Goal: Task Accomplishment & Management: Manage account settings

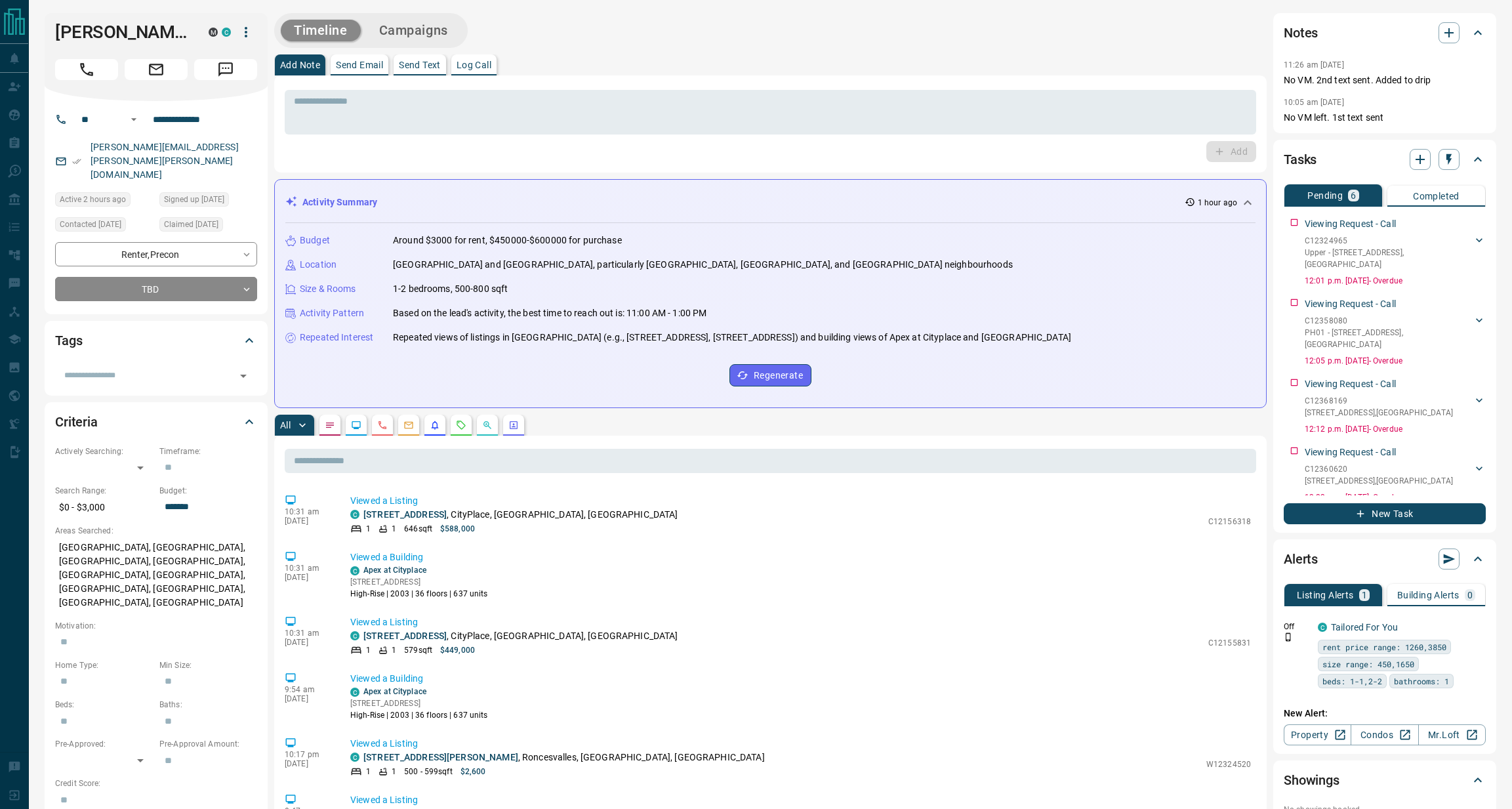
click at [462, 424] on icon "Requests" at bounding box center [461, 425] width 11 height 11
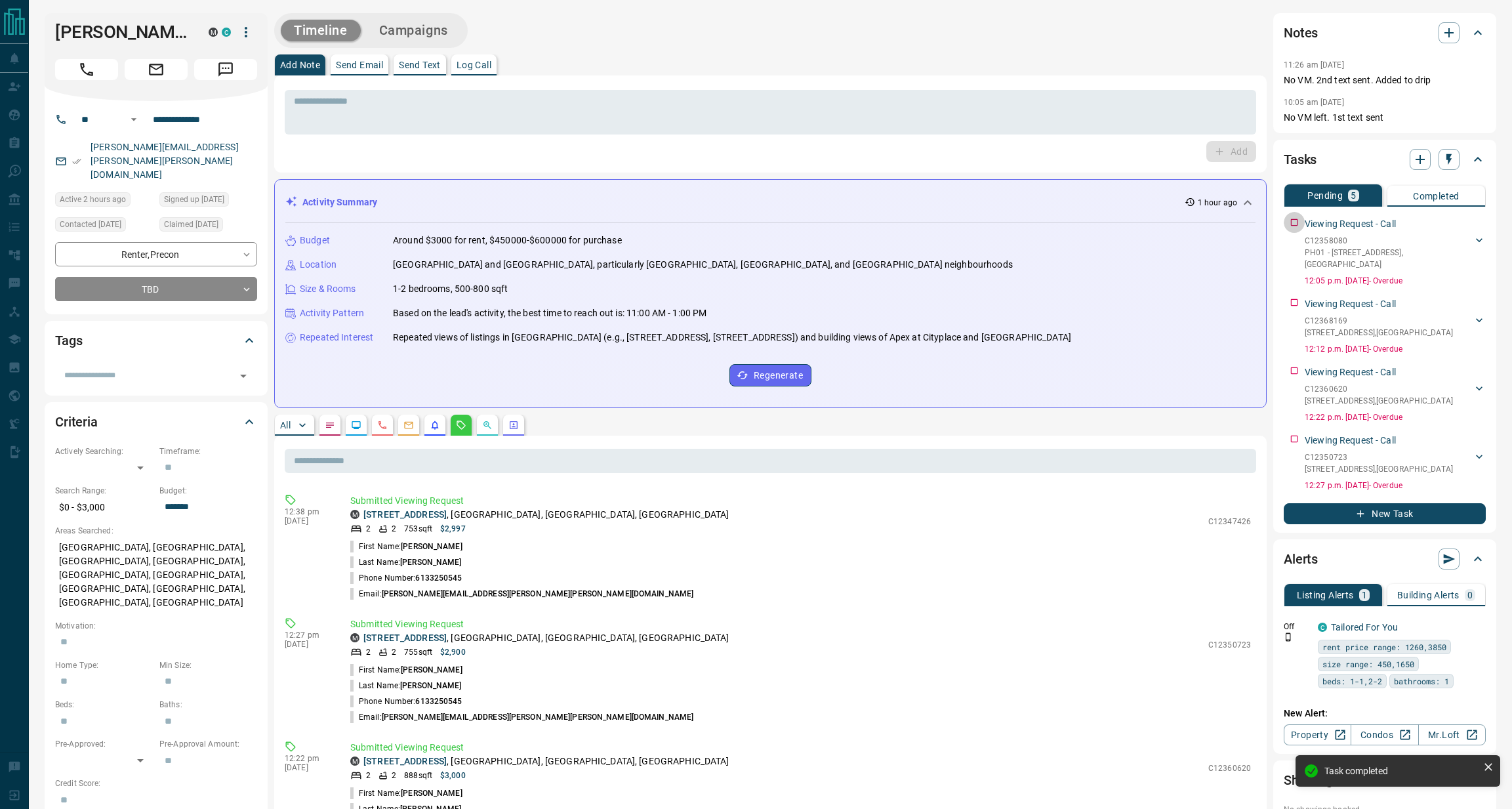
click at [1298, 224] on div "Viewing Request - Call C12358080 PH01 - 543 Richmond Street W , Toronto Cassand…" at bounding box center [1385, 250] width 202 height 75
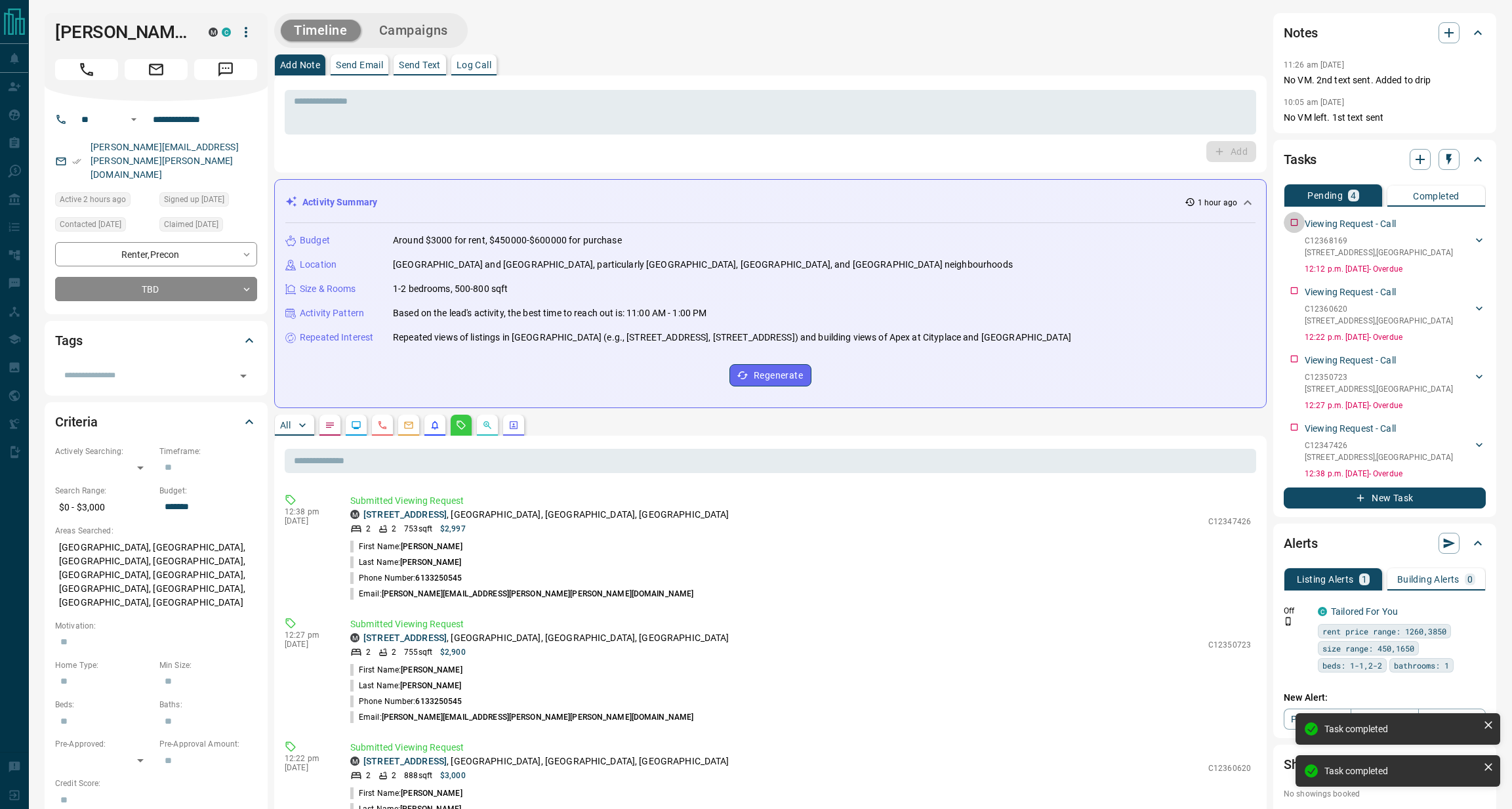
click at [1298, 224] on div "Viewing Request - Call C12368169 504 - 109 Wolseley Street , Toronto Cassandra …" at bounding box center [1385, 243] width 202 height 63
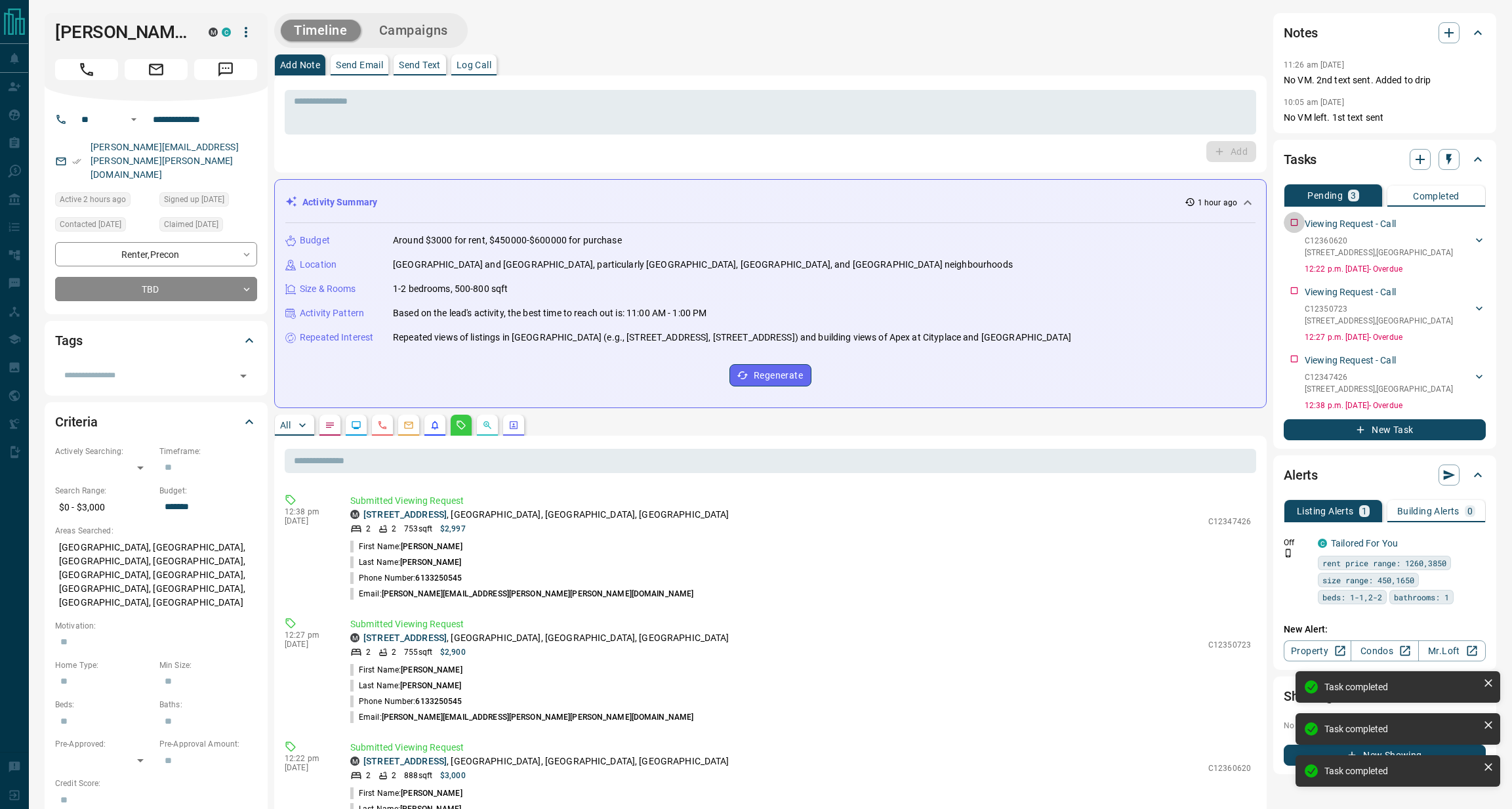
click at [1298, 224] on div "Viewing Request - Call C12360620 1409 - 1171 Queen Street W , Toronto Cassandra…" at bounding box center [1385, 243] width 202 height 63
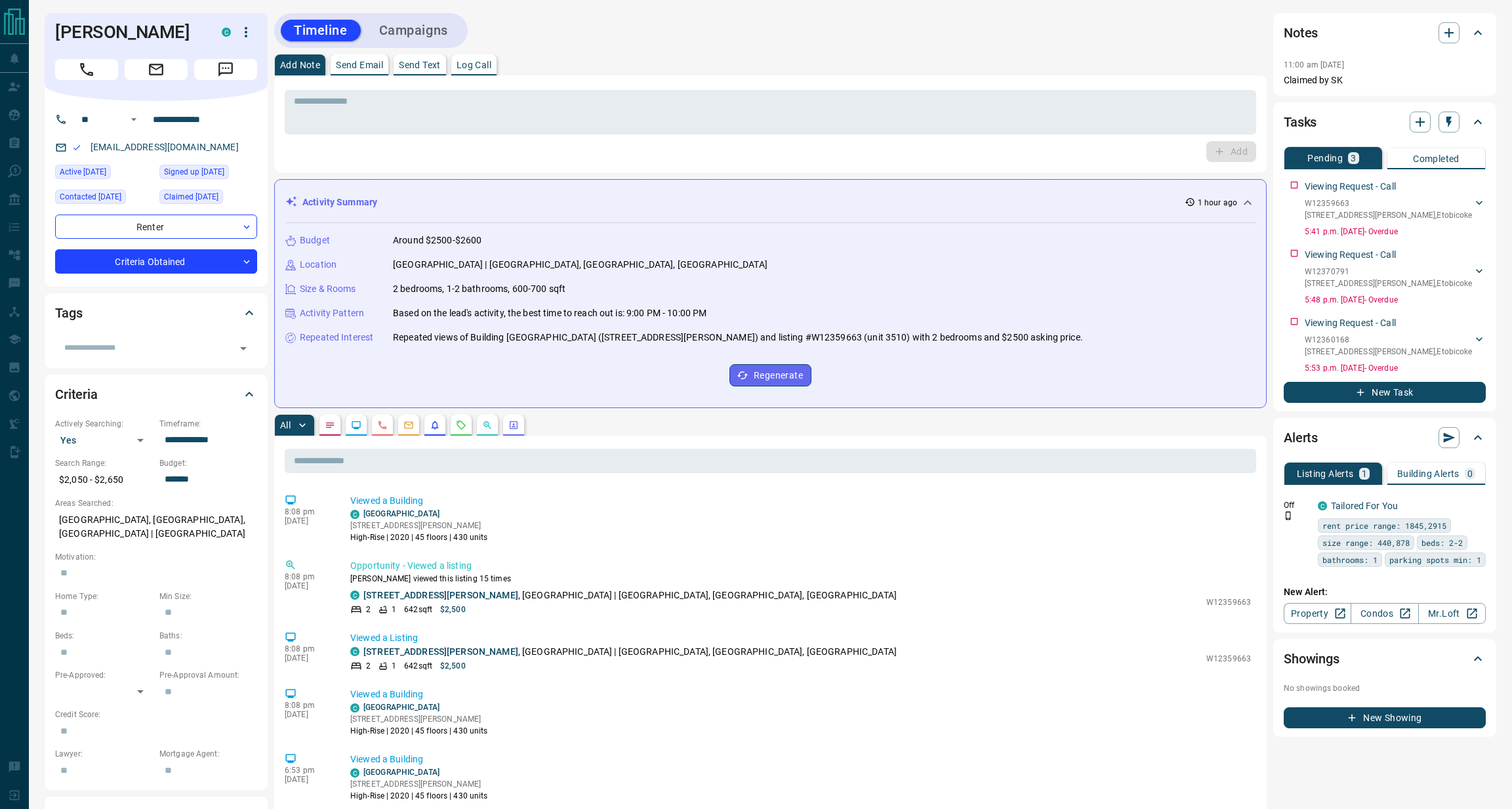
click at [458, 429] on icon "Requests" at bounding box center [461, 425] width 11 height 11
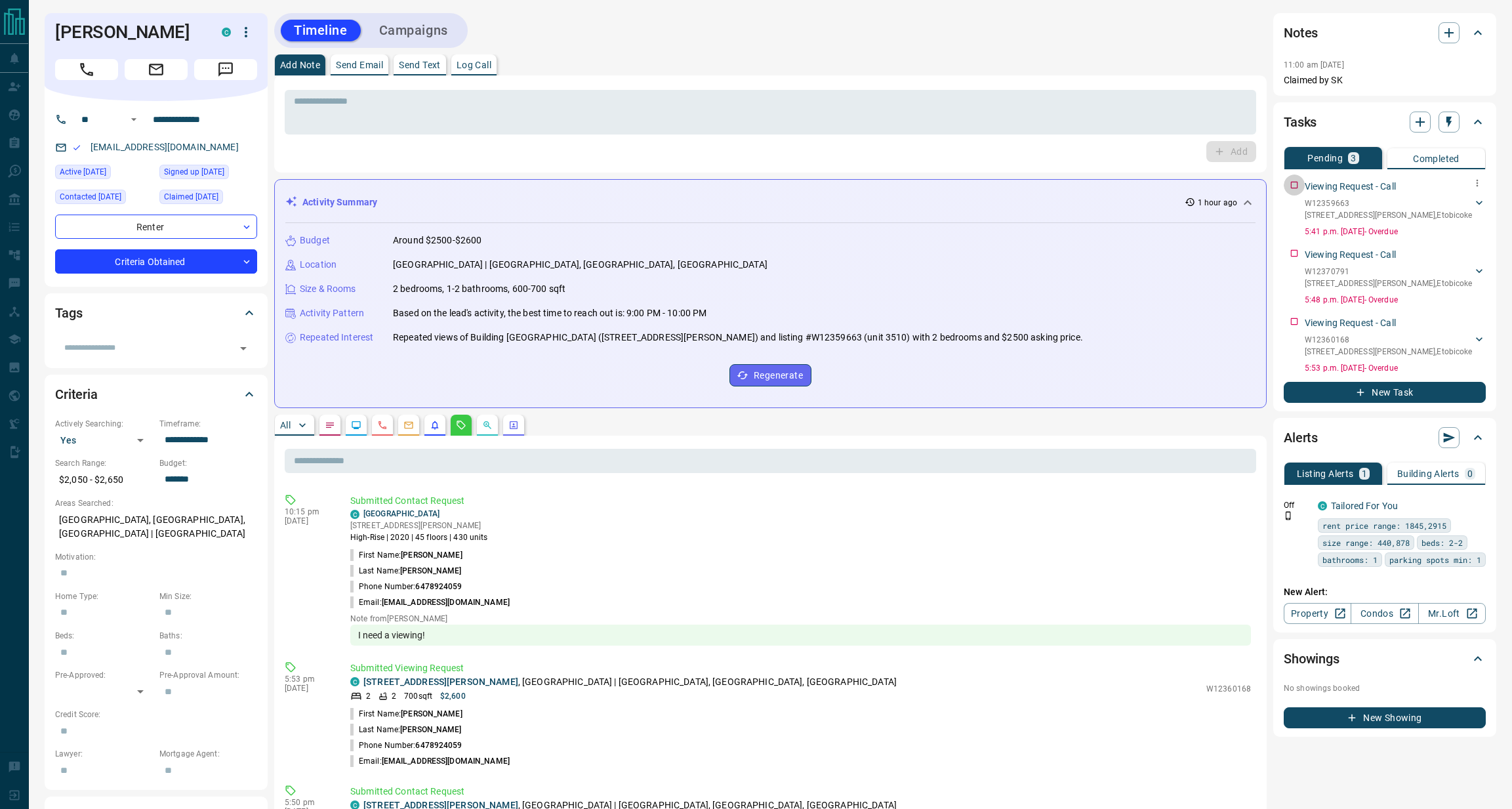
click at [1294, 189] on div "Viewing Request - Call W12359663 3510 - 7 Mabelle Avenue , Etobicoke Tanisha Ra…" at bounding box center [1385, 206] width 202 height 63
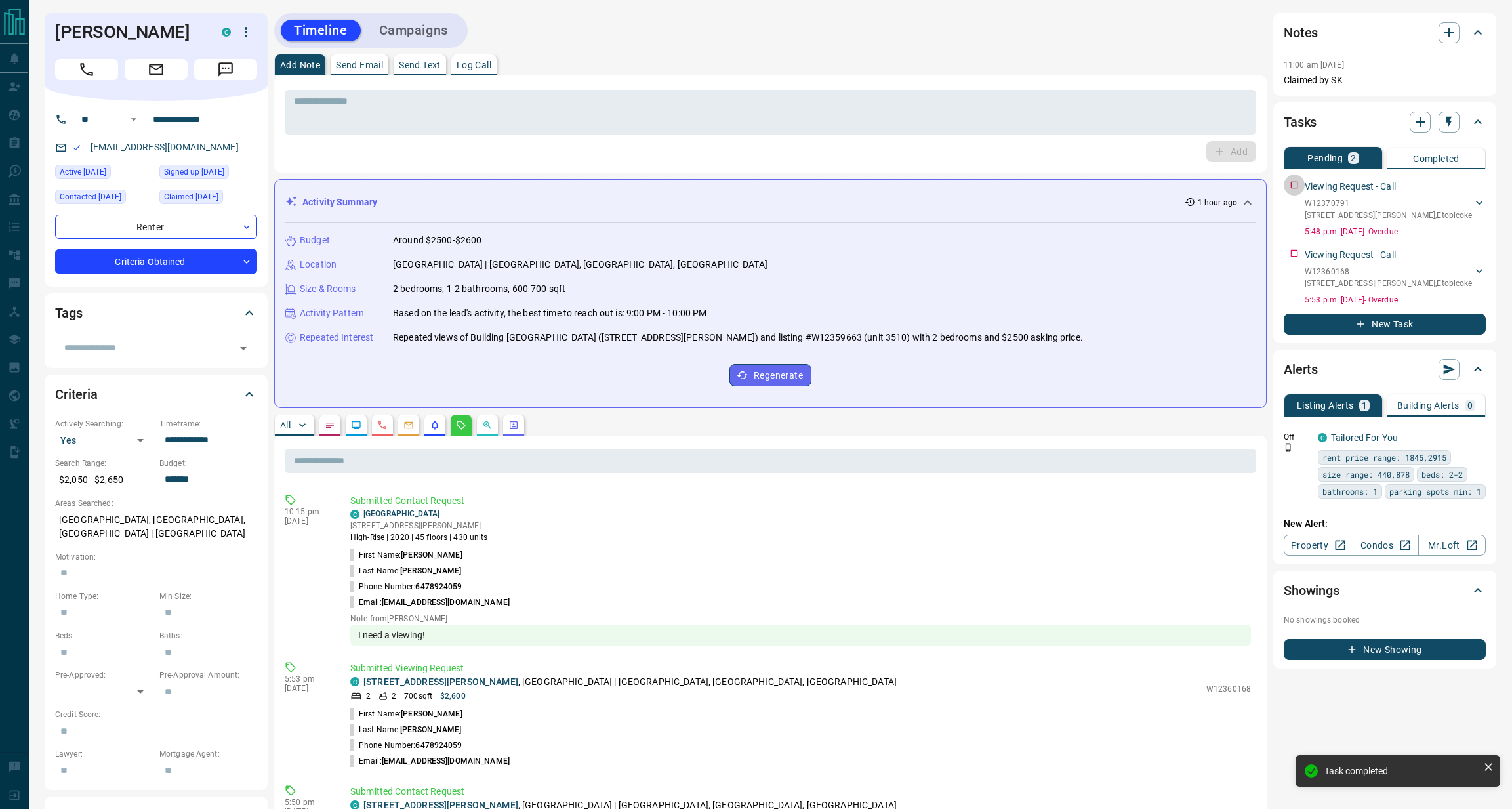
click at [1294, 189] on div "Viewing Request - Call W12370791 1333 - 5 Mabelle Avenue , Etobicoke Tanisha Ra…" at bounding box center [1385, 206] width 202 height 63
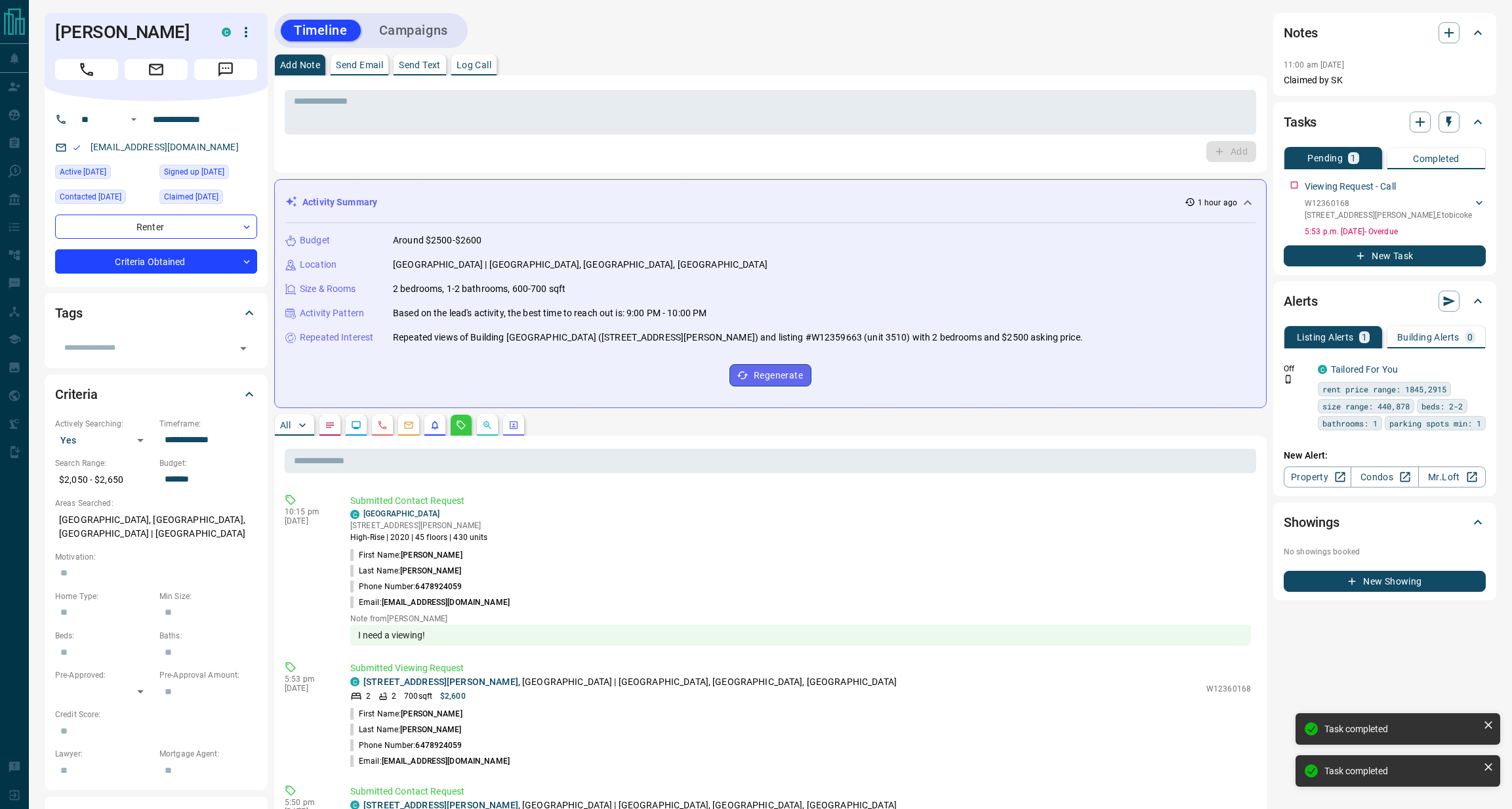
click at [1294, 189] on div "Viewing Request - Call W12360168 2318 - 9 Mabelle Avenue , Etobicoke Tanisha Ra…" at bounding box center [1385, 206] width 202 height 63
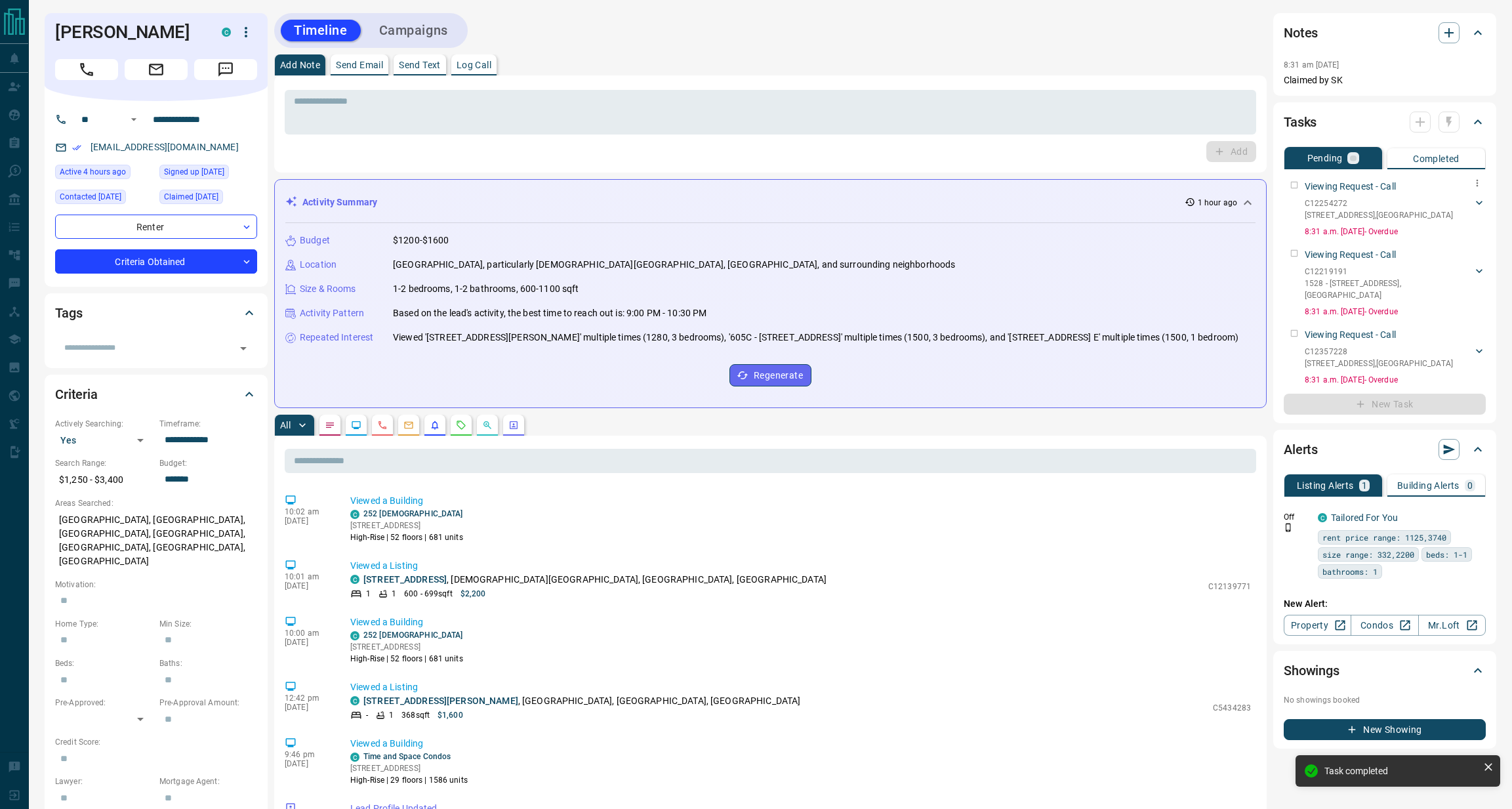
click at [1290, 183] on div "Viewing Request - Call C12254272 4101 ROOM B - 955 Bay Street , Toronto Sakshi …" at bounding box center [1385, 206] width 202 height 63
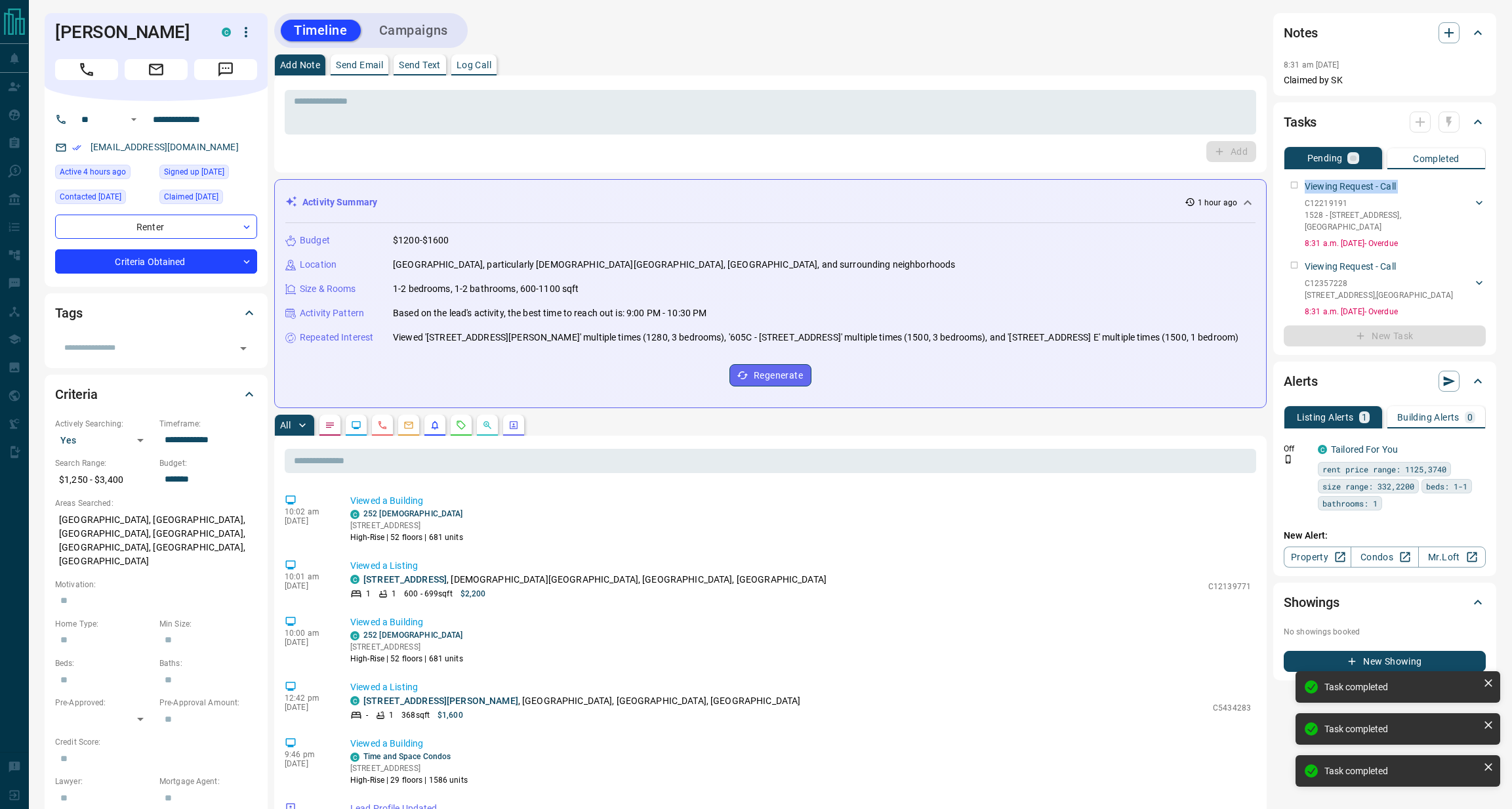
click at [1290, 183] on div "Viewing Request - Call C12219191 1528 - 230 Simcoe 2nd Bedroom Street , Toronto…" at bounding box center [1385, 212] width 202 height 75
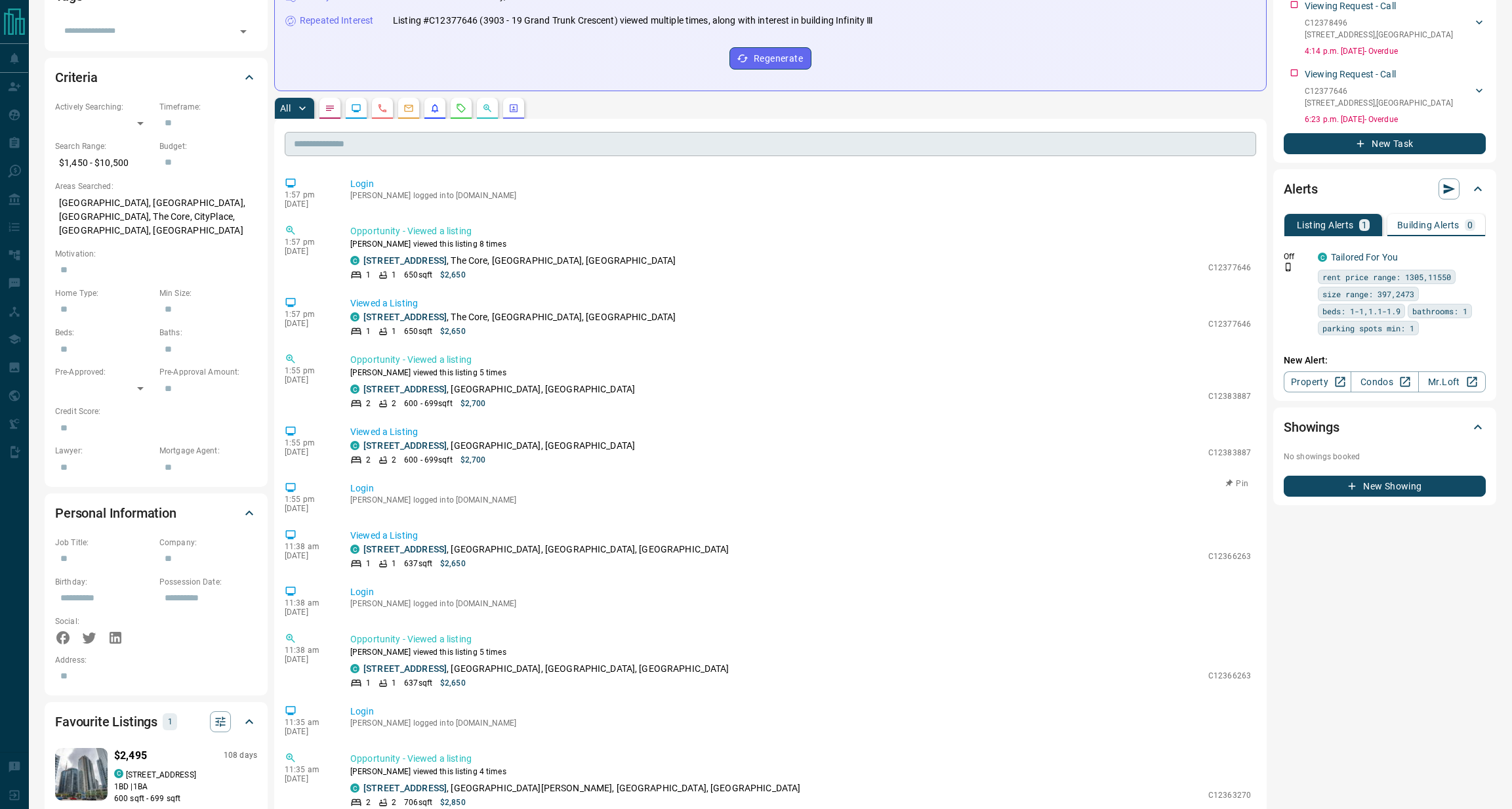
scroll to position [72, 0]
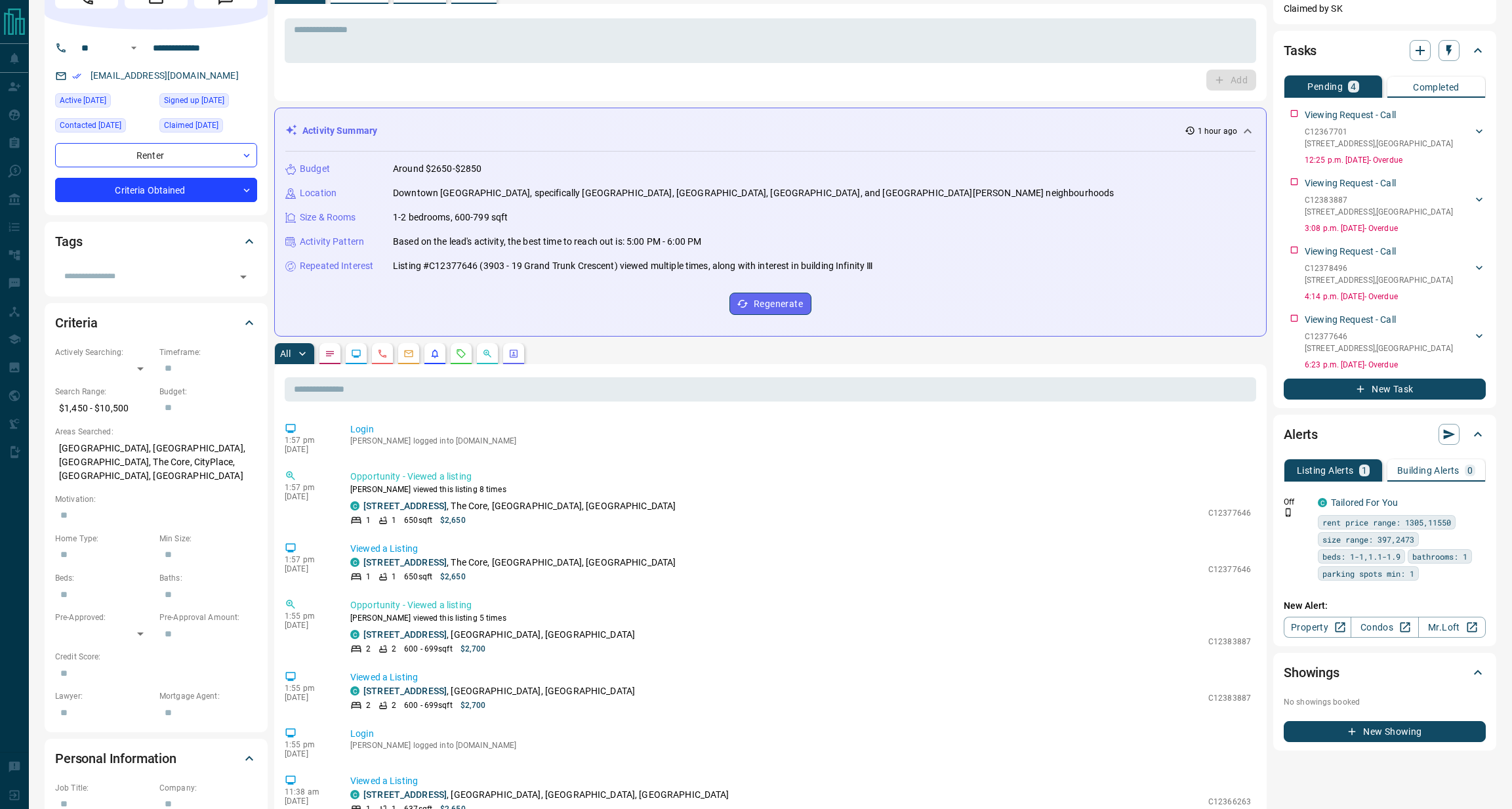
click at [457, 352] on icon "Requests" at bounding box center [461, 353] width 8 height 8
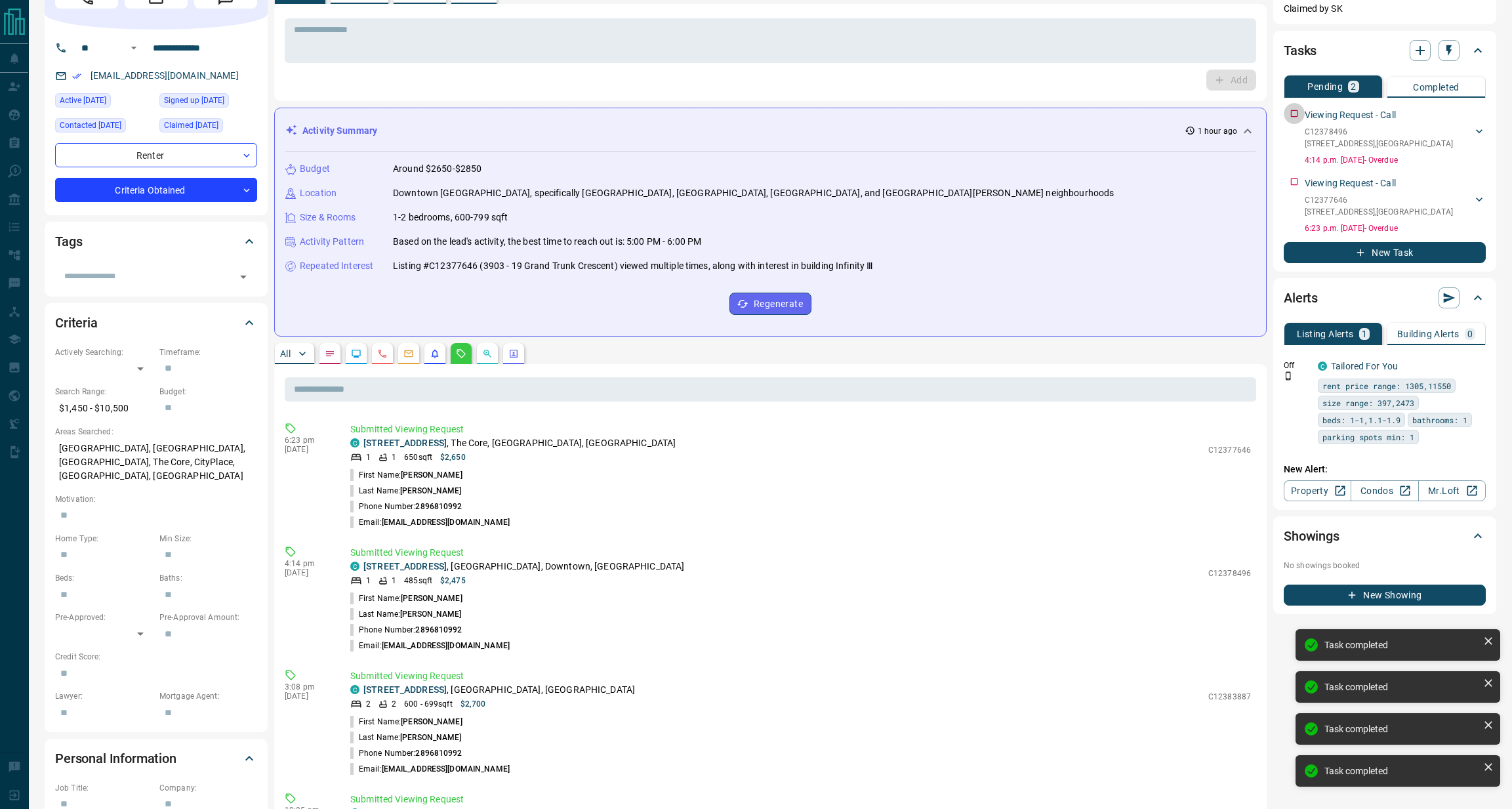
click at [1294, 109] on div "Viewing Request - Call C12378496 [STREET_ADDRESS] [PERSON_NAME] 2896810992 [EMA…" at bounding box center [1385, 134] width 202 height 63
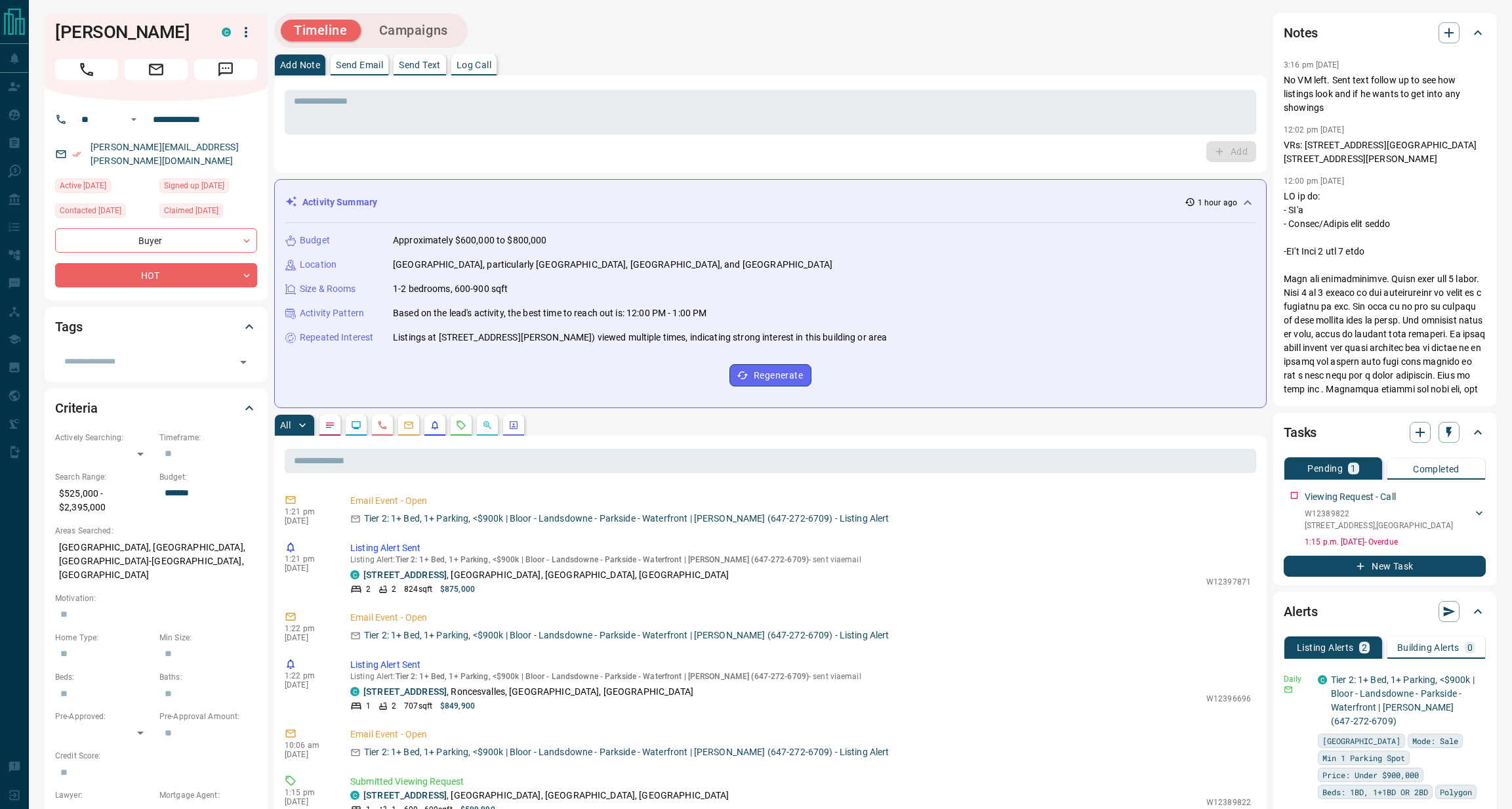
click at [1073, 77] on div "* ​ Add" at bounding box center [770, 123] width 992 height 97
click at [1051, 105] on textarea at bounding box center [770, 112] width 953 height 33
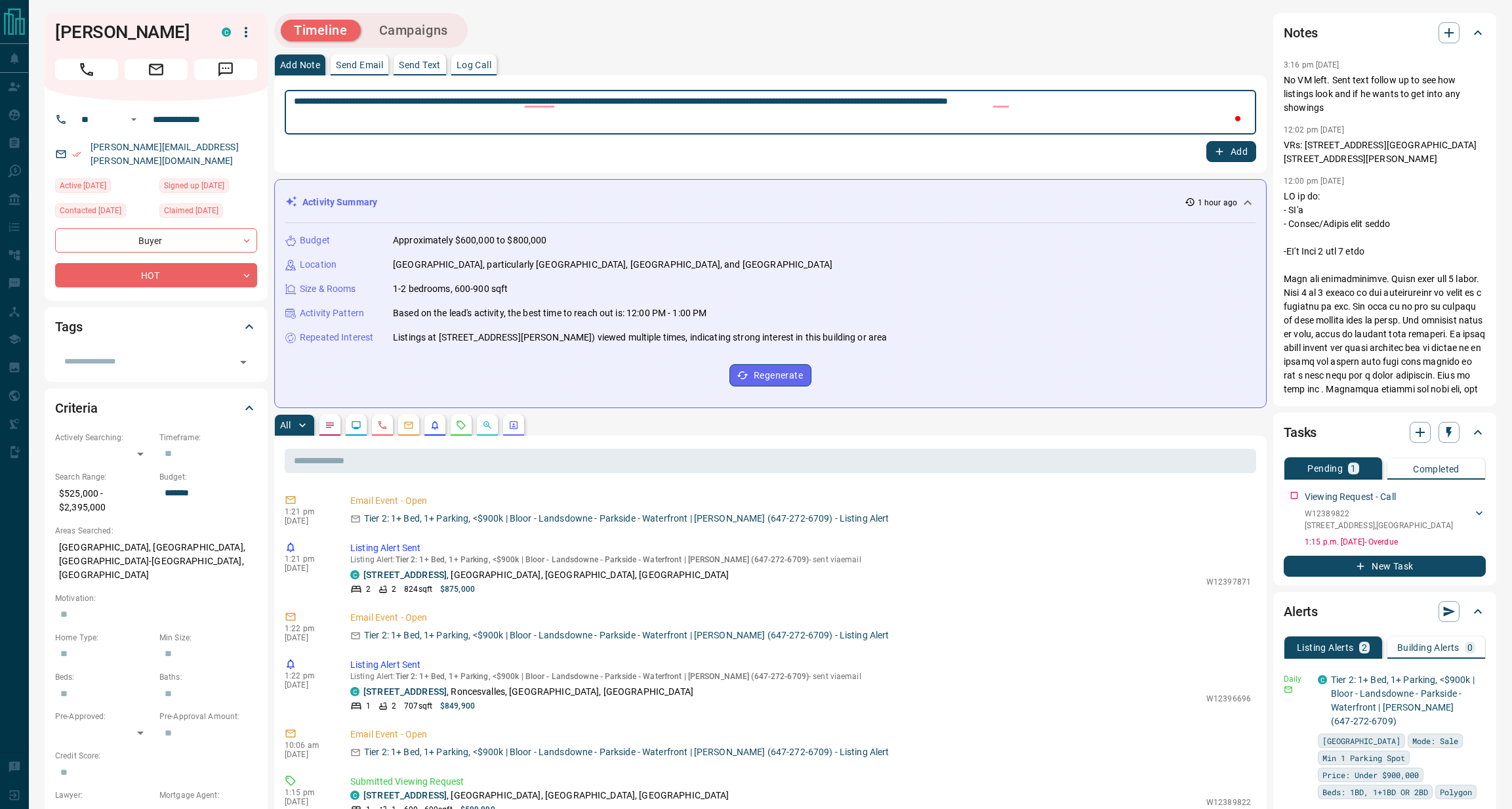
type textarea "**********"
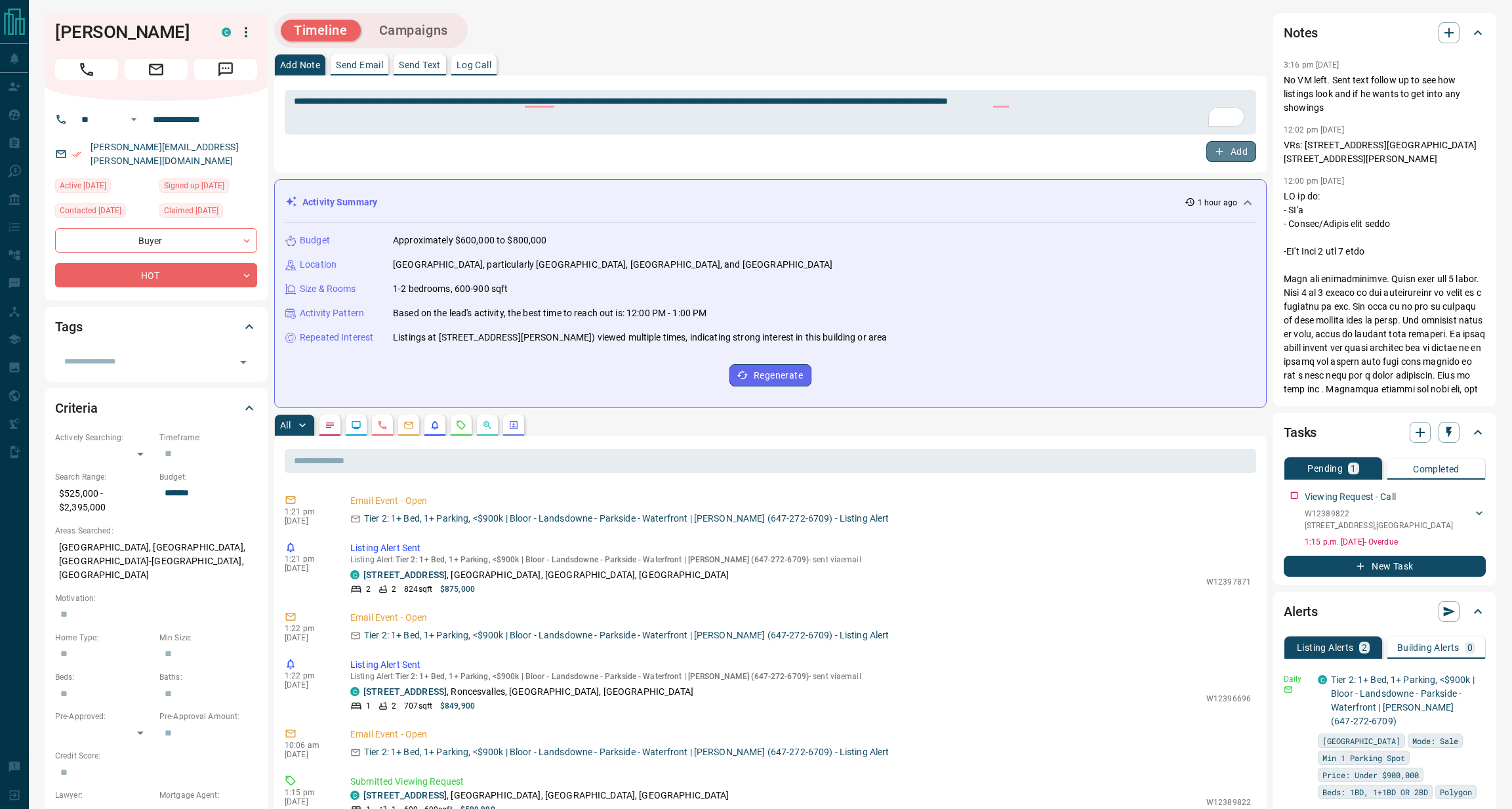
click at [1213, 146] on button "Add" at bounding box center [1230, 152] width 50 height 21
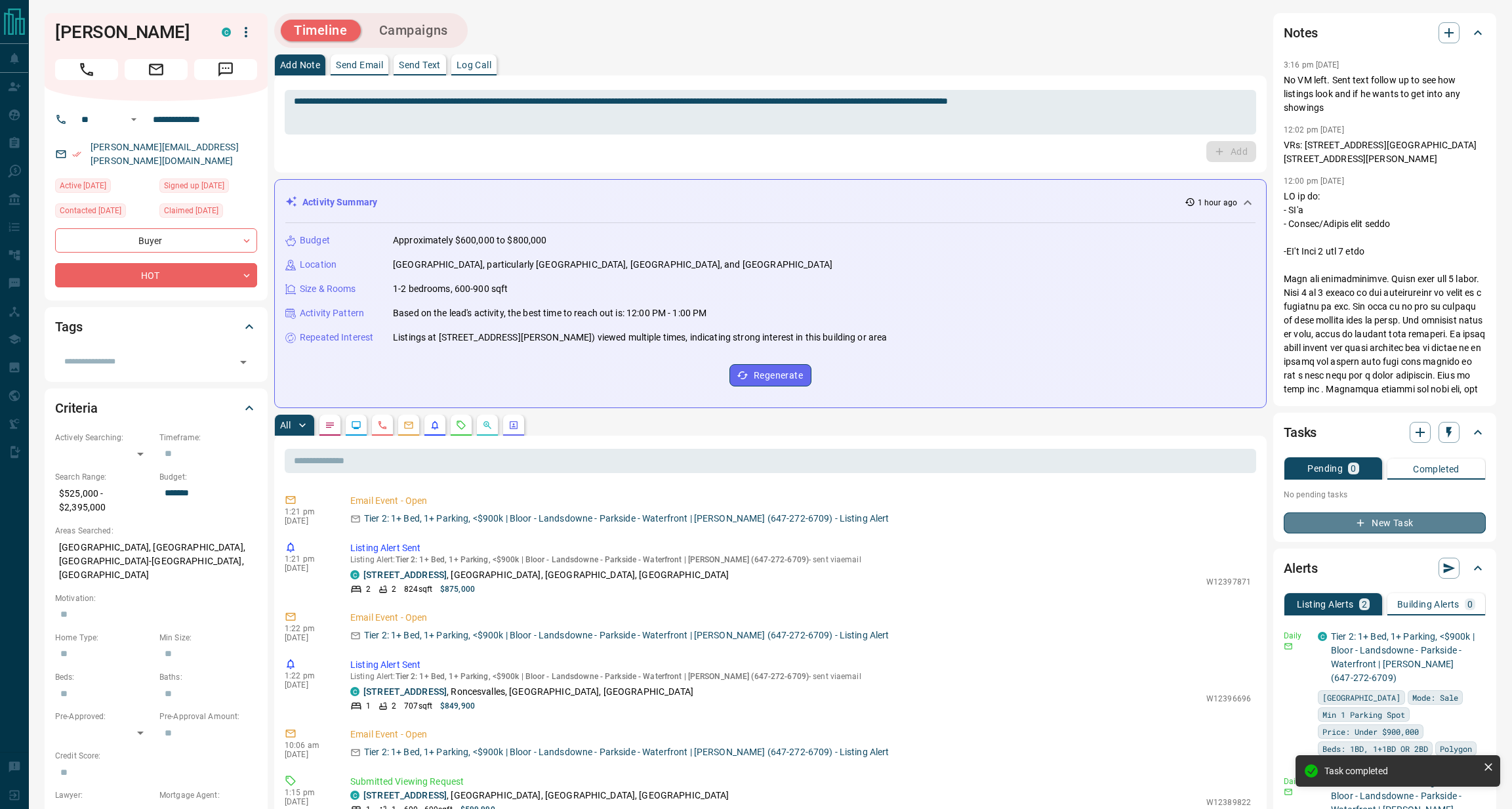
click at [1317, 523] on button "New Task" at bounding box center [1385, 523] width 202 height 21
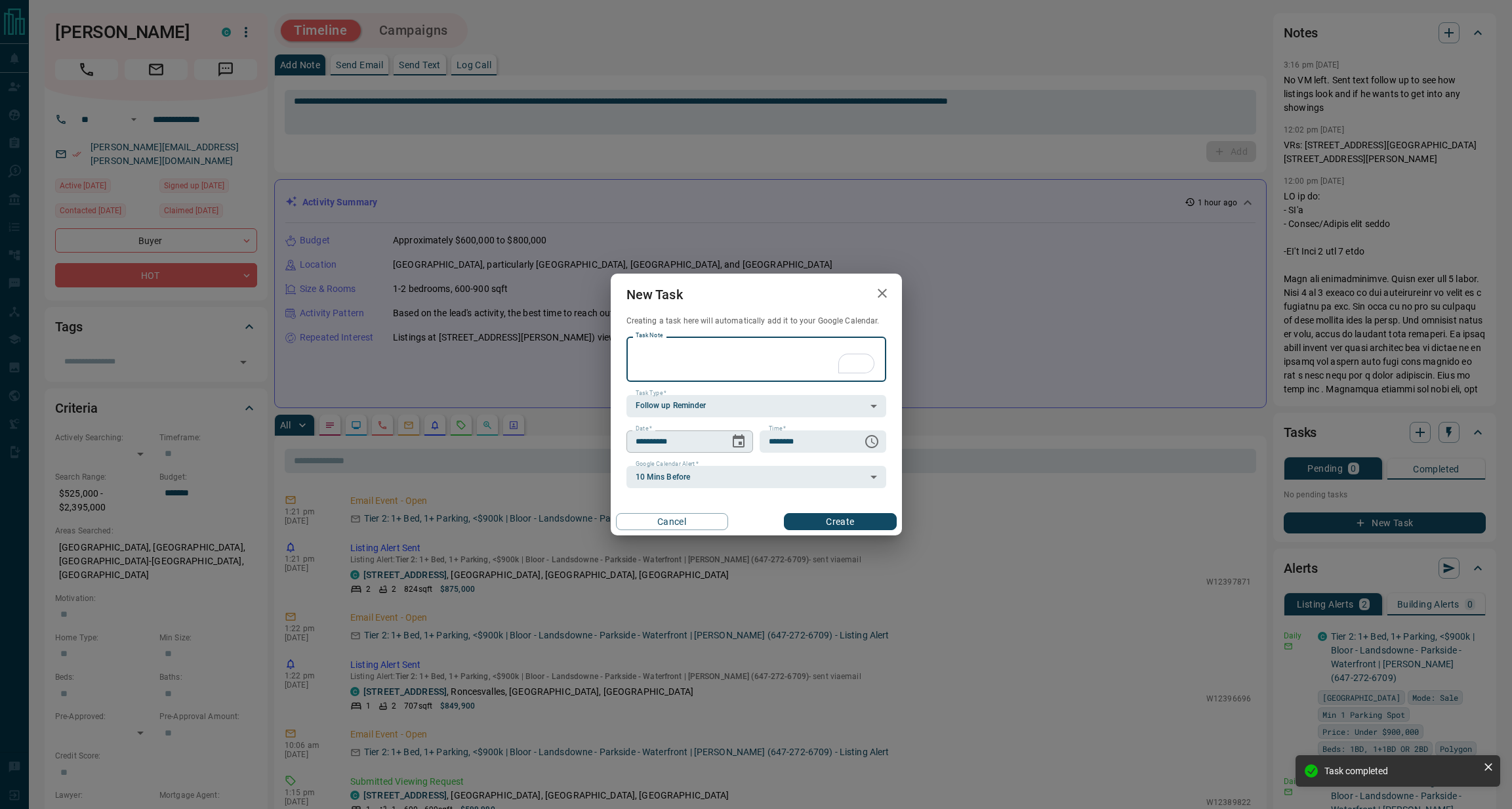
click at [743, 438] on icon "Choose date, selected date is Sep 13, 2025" at bounding box center [738, 441] width 16 height 16
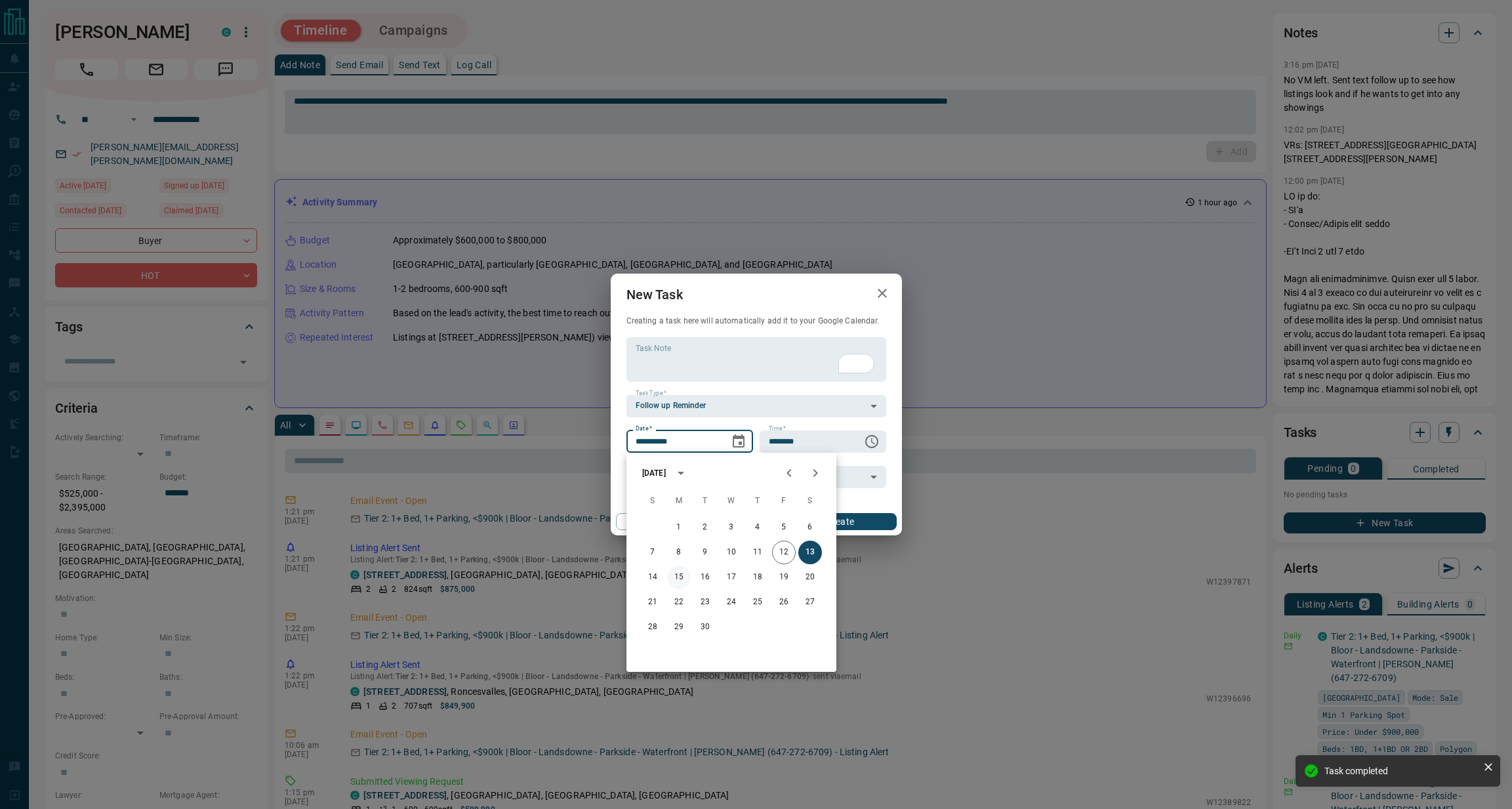
click at [673, 572] on button "15" at bounding box center [678, 577] width 24 height 24
type input "**********"
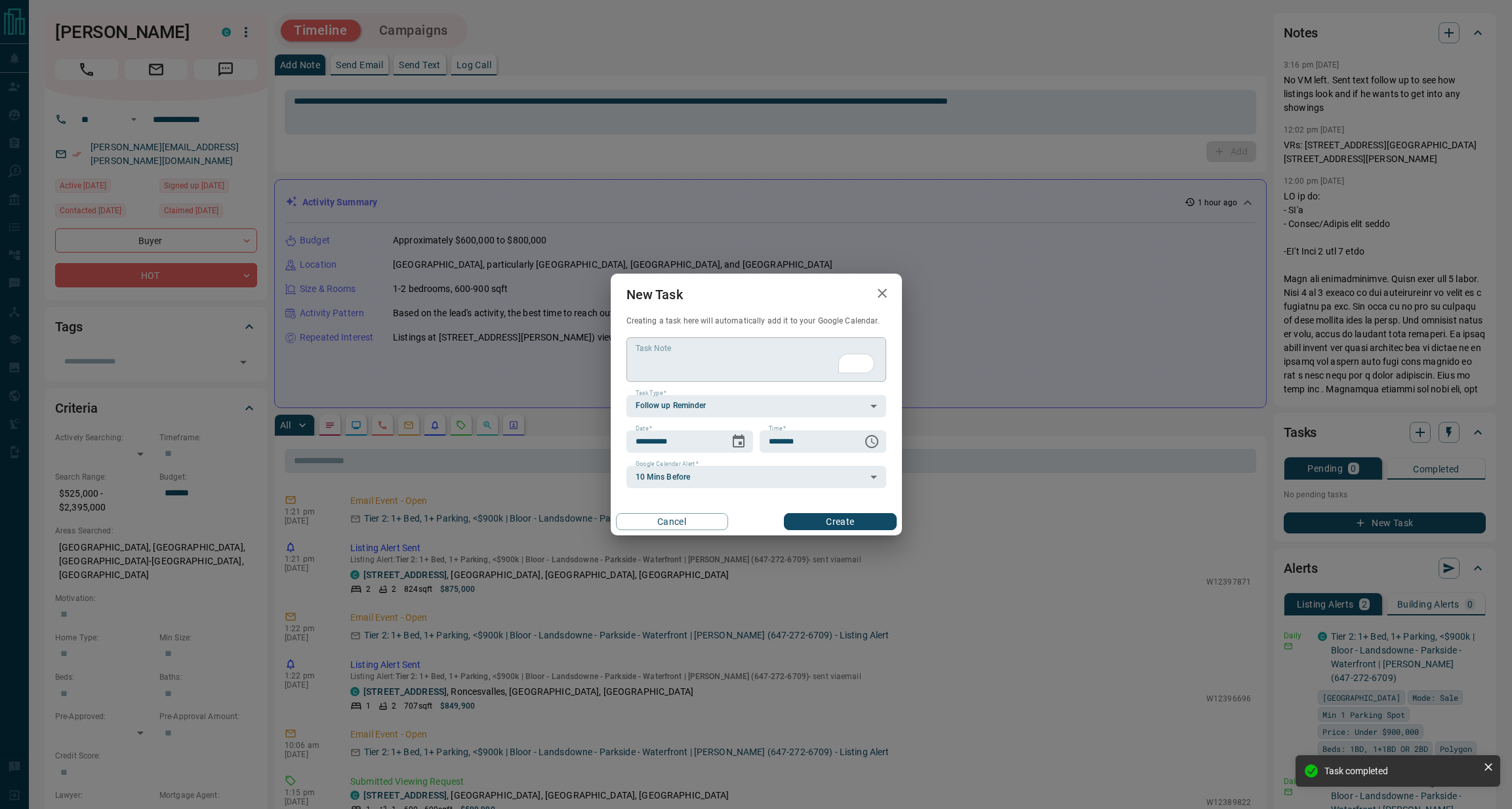
click at [715, 356] on textarea "Task Note" at bounding box center [756, 359] width 242 height 33
type textarea "**********"
click at [845, 520] on button "Create" at bounding box center [839, 522] width 112 height 17
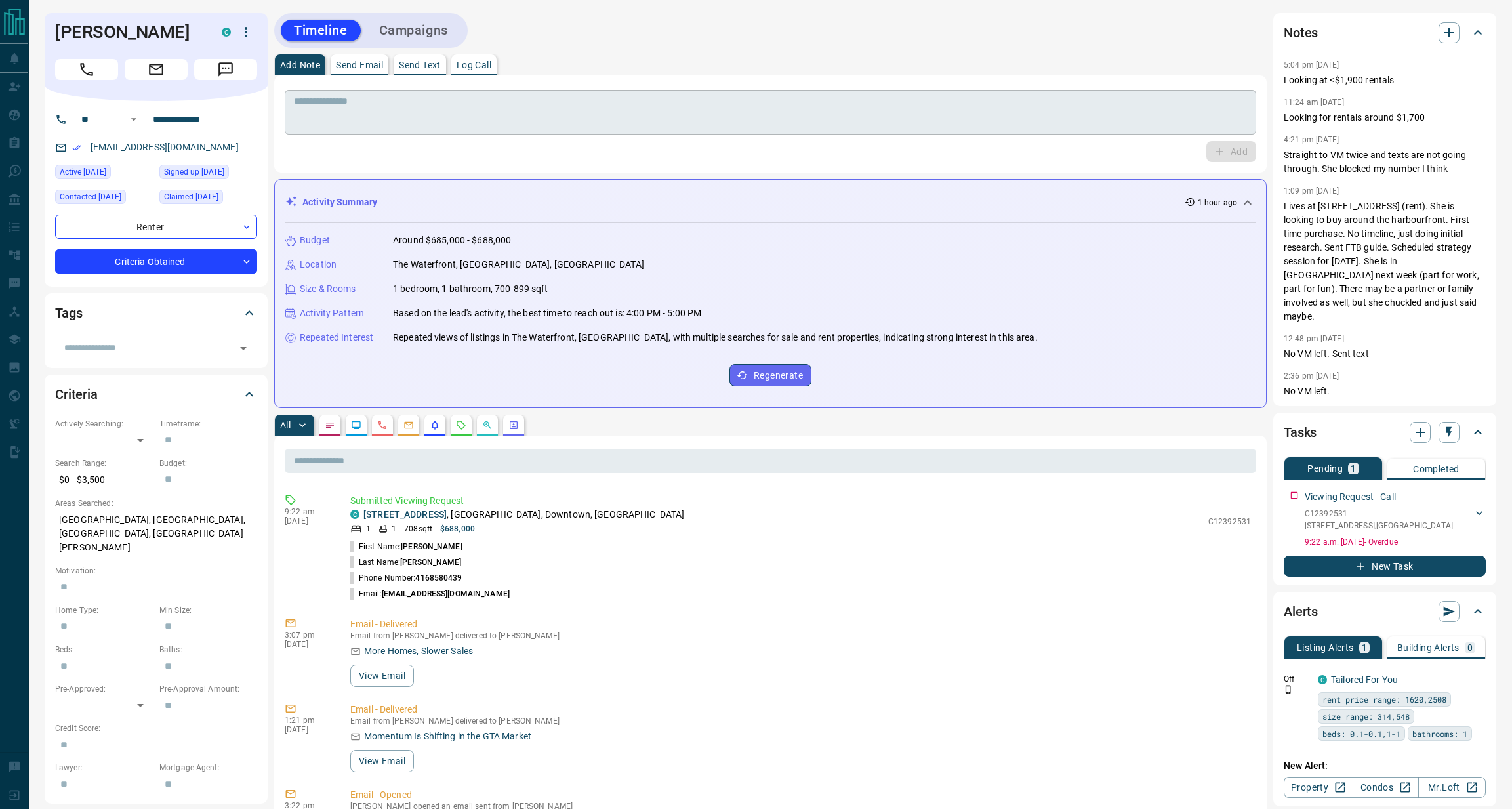
click at [480, 125] on textarea at bounding box center [770, 112] width 953 height 33
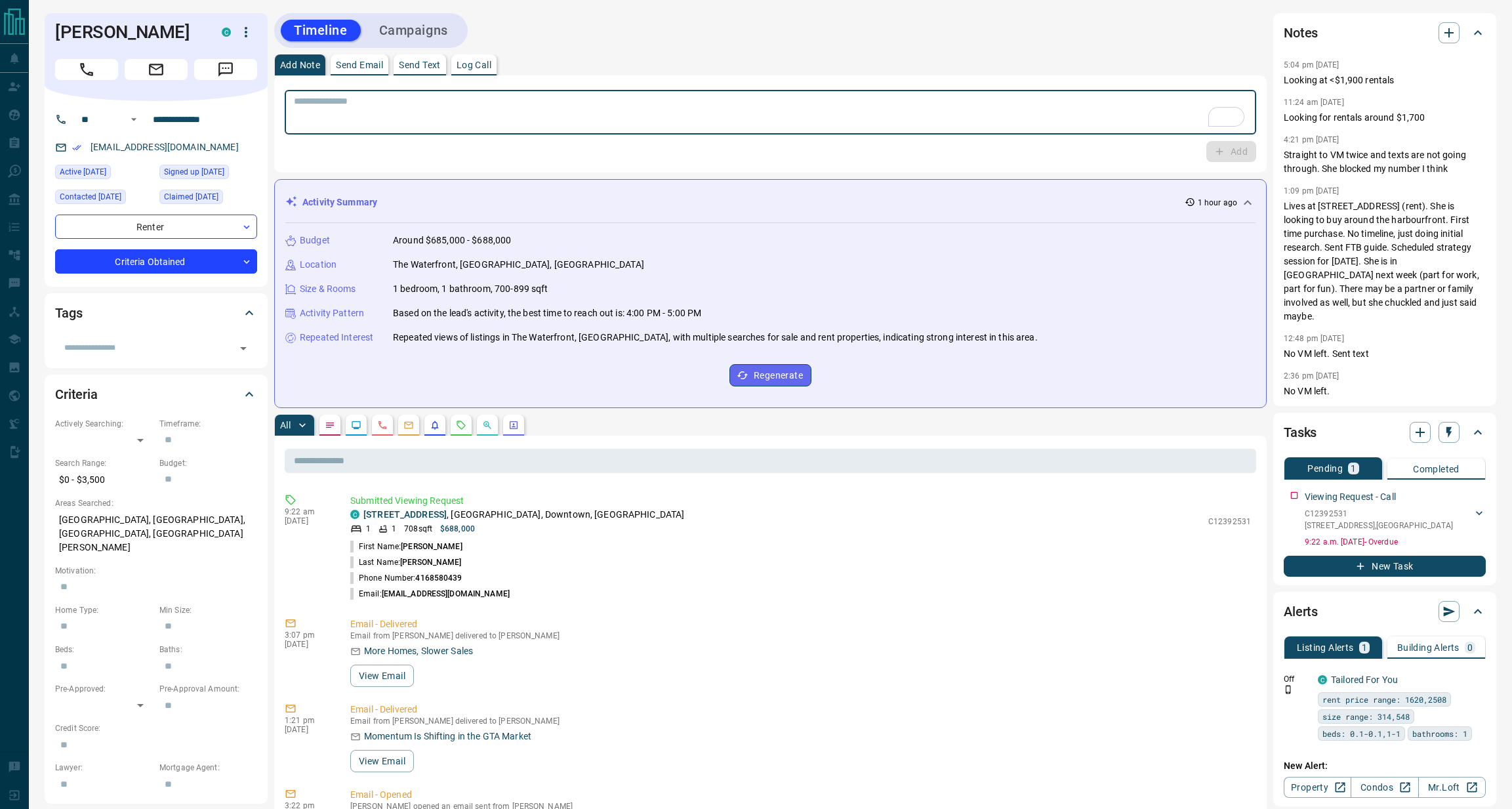
click at [479, 101] on textarea "To enrich screen reader interactions, please activate Accessibility in Grammarl…" at bounding box center [770, 112] width 953 height 33
type textarea "**********"
